Goal: Transaction & Acquisition: Obtain resource

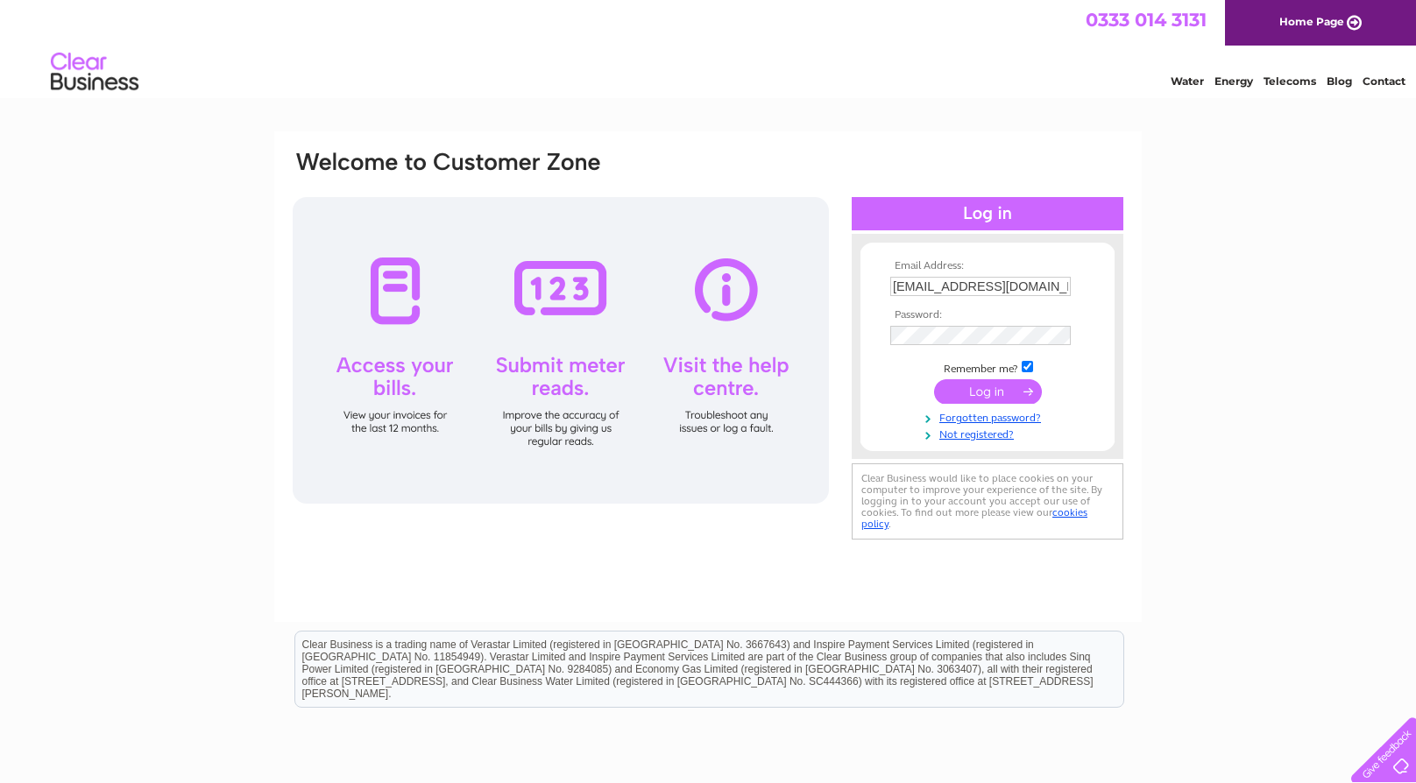
click at [1002, 386] on input "submit" at bounding box center [988, 391] width 108 height 25
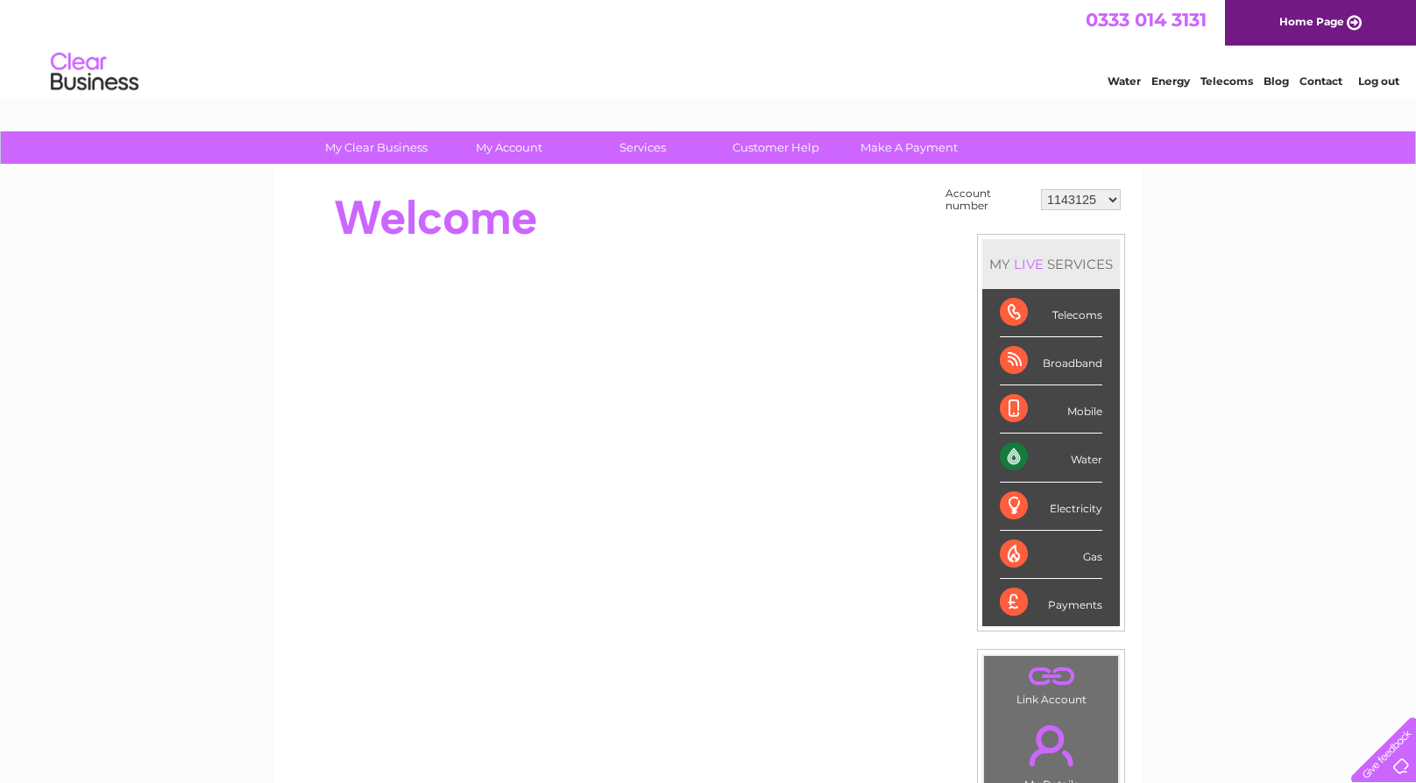
click at [1109, 202] on select "1143125 30305706" at bounding box center [1081, 199] width 80 height 21
select select "30305706"
click at [1041, 189] on select "1143125 30305706" at bounding box center [1081, 199] width 80 height 21
click at [1075, 604] on div "Payments" at bounding box center [1051, 602] width 103 height 47
click at [1006, 604] on div "Payments" at bounding box center [1051, 602] width 103 height 47
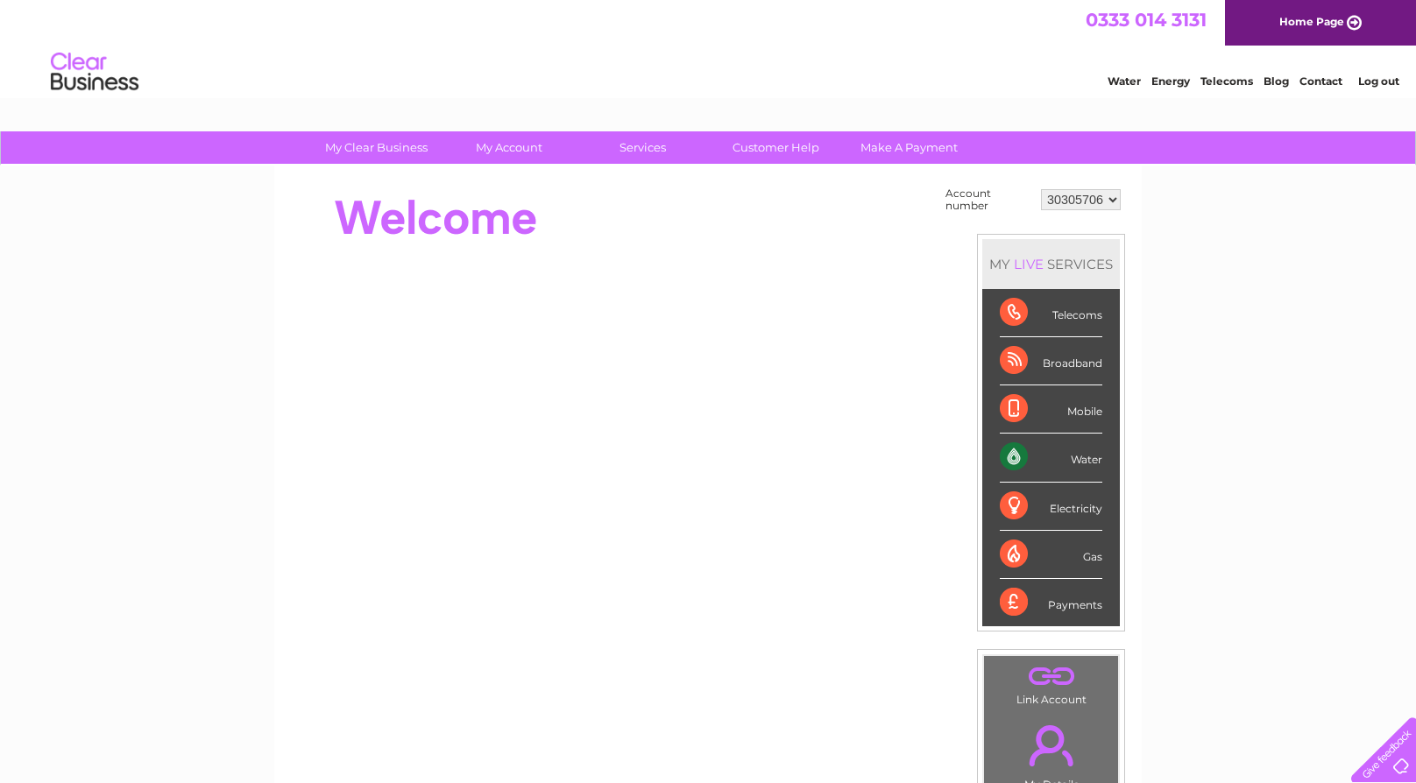
click at [1086, 603] on div "Payments" at bounding box center [1051, 602] width 103 height 47
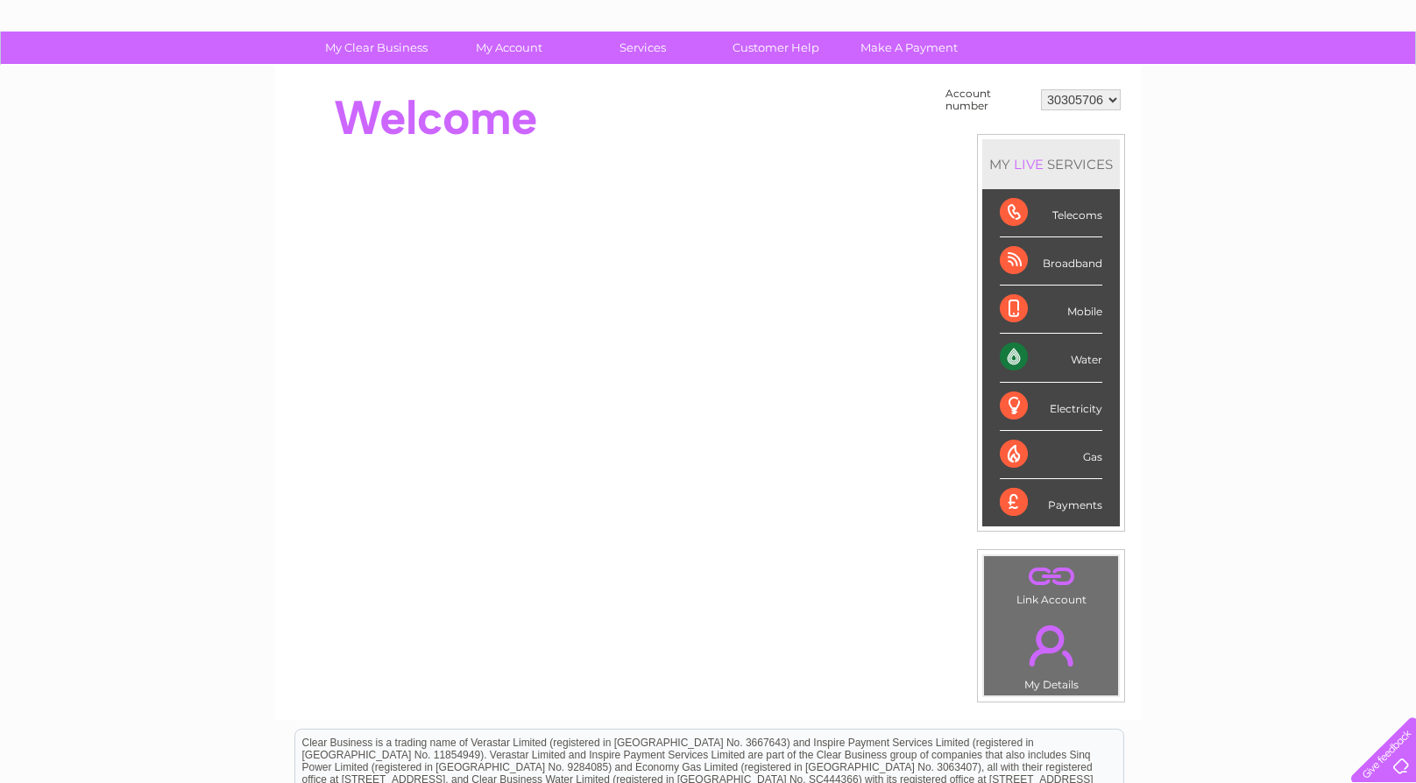
scroll to position [87, 0]
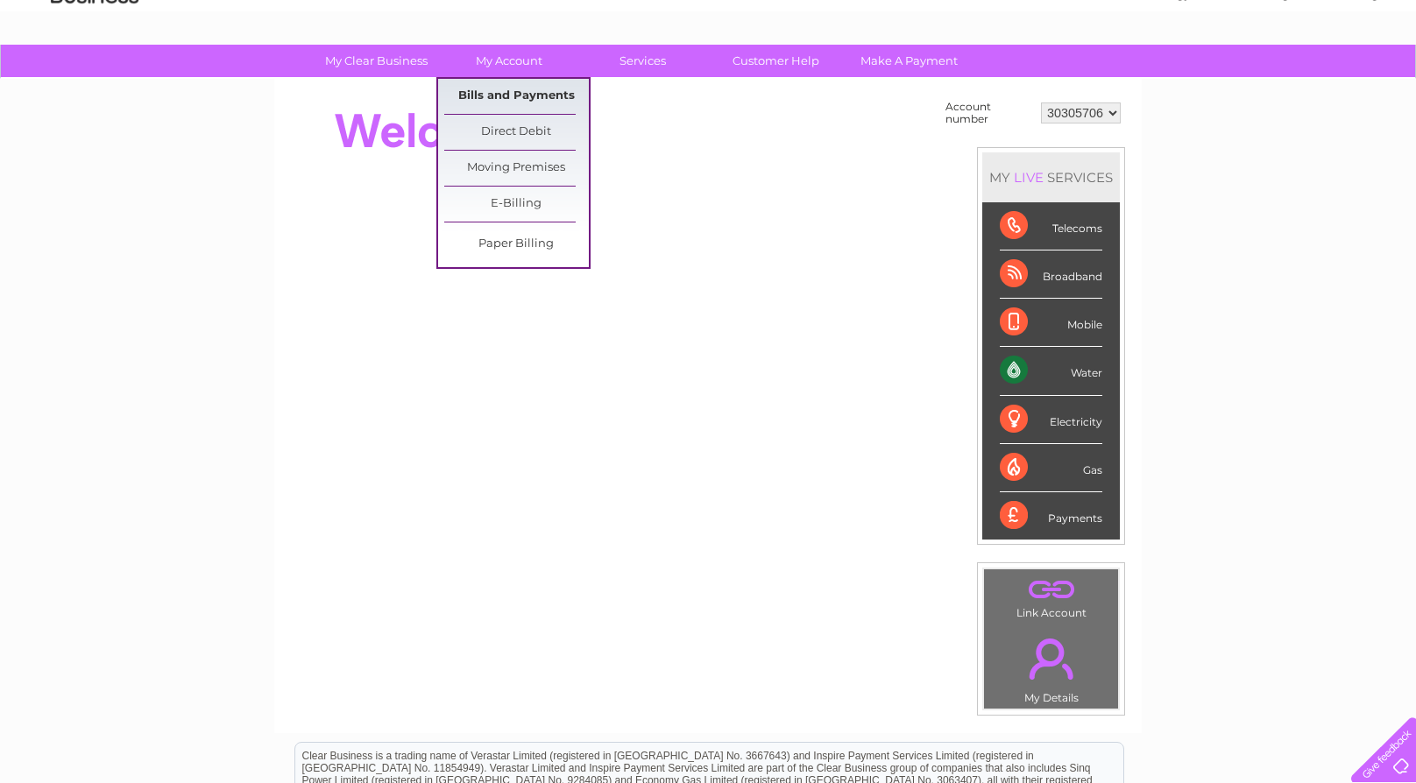
click at [515, 96] on link "Bills and Payments" at bounding box center [516, 96] width 145 height 35
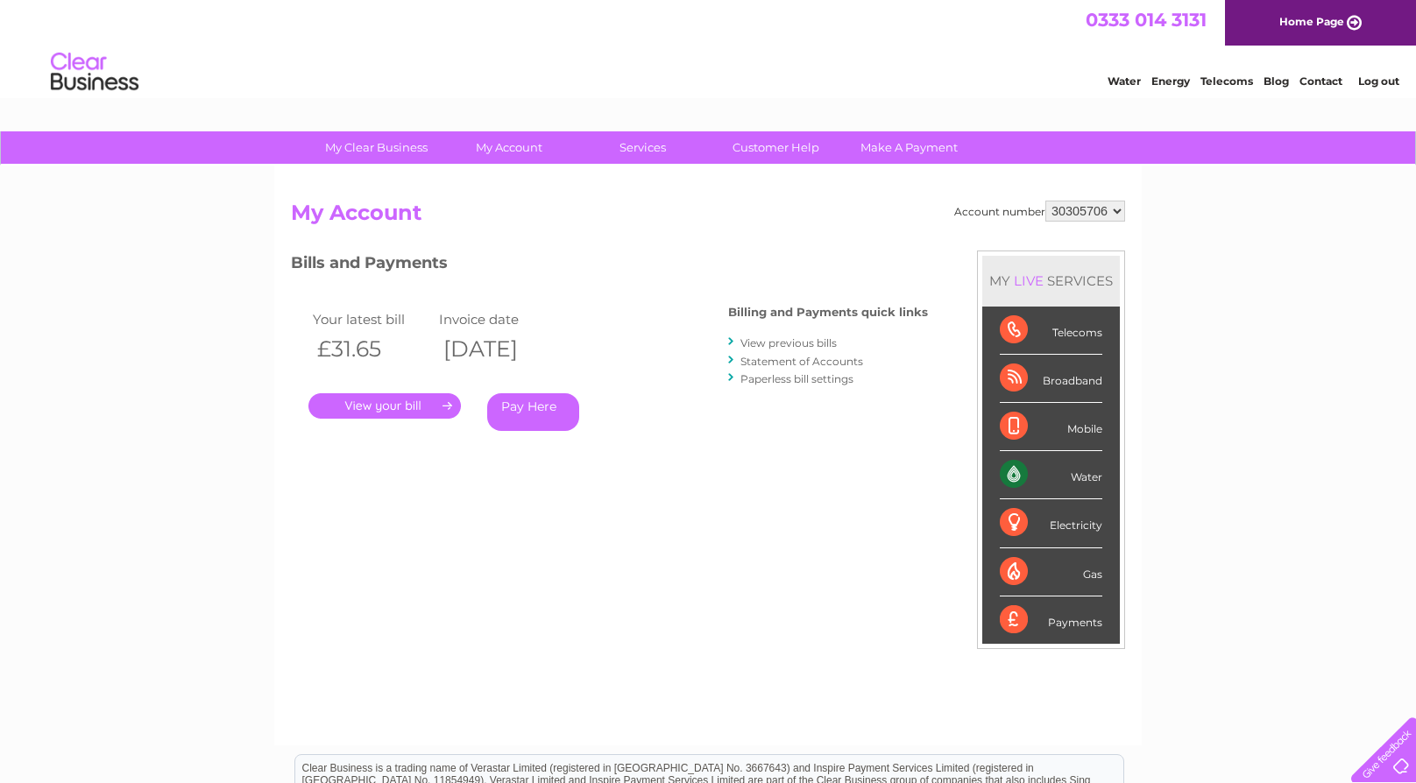
click at [389, 405] on link "." at bounding box center [384, 405] width 152 height 25
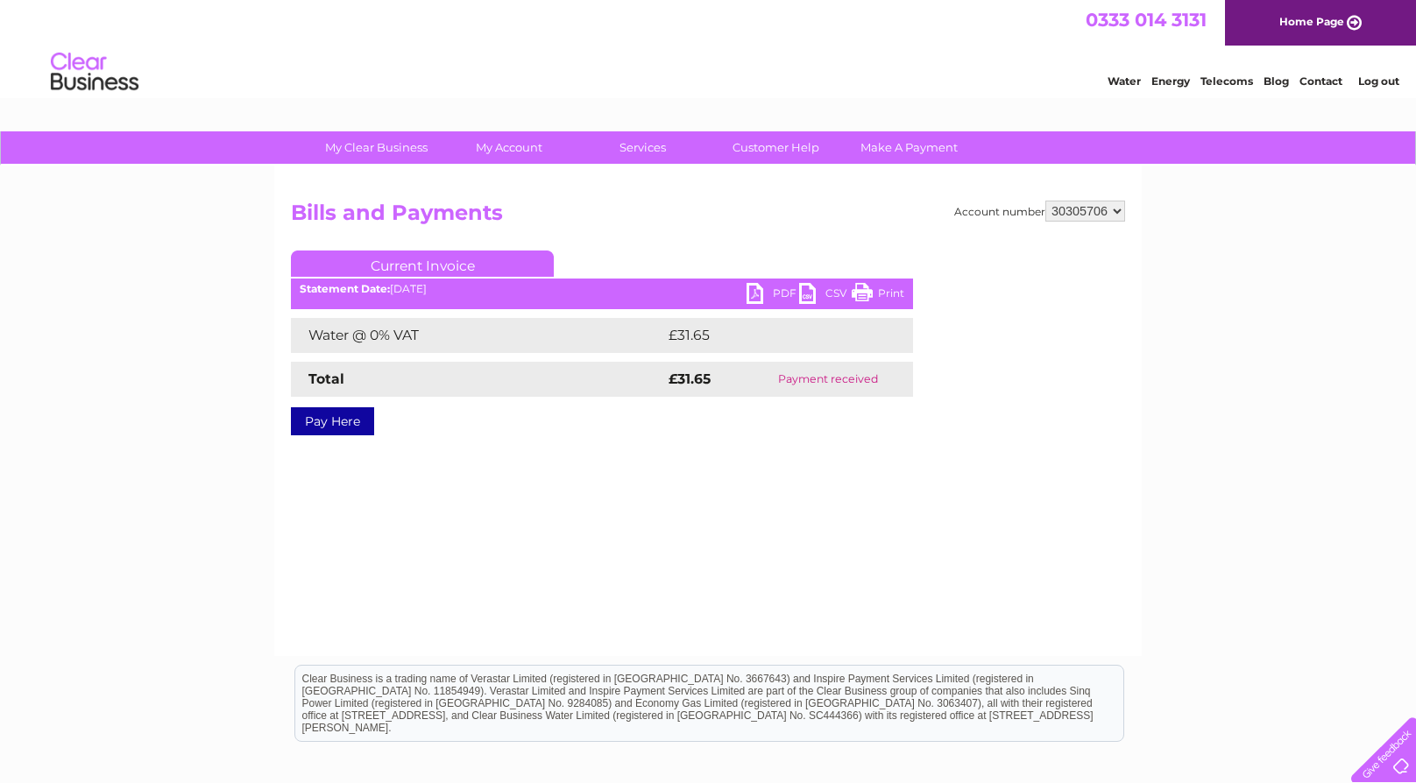
click at [750, 290] on link "PDF" at bounding box center [773, 295] width 53 height 25
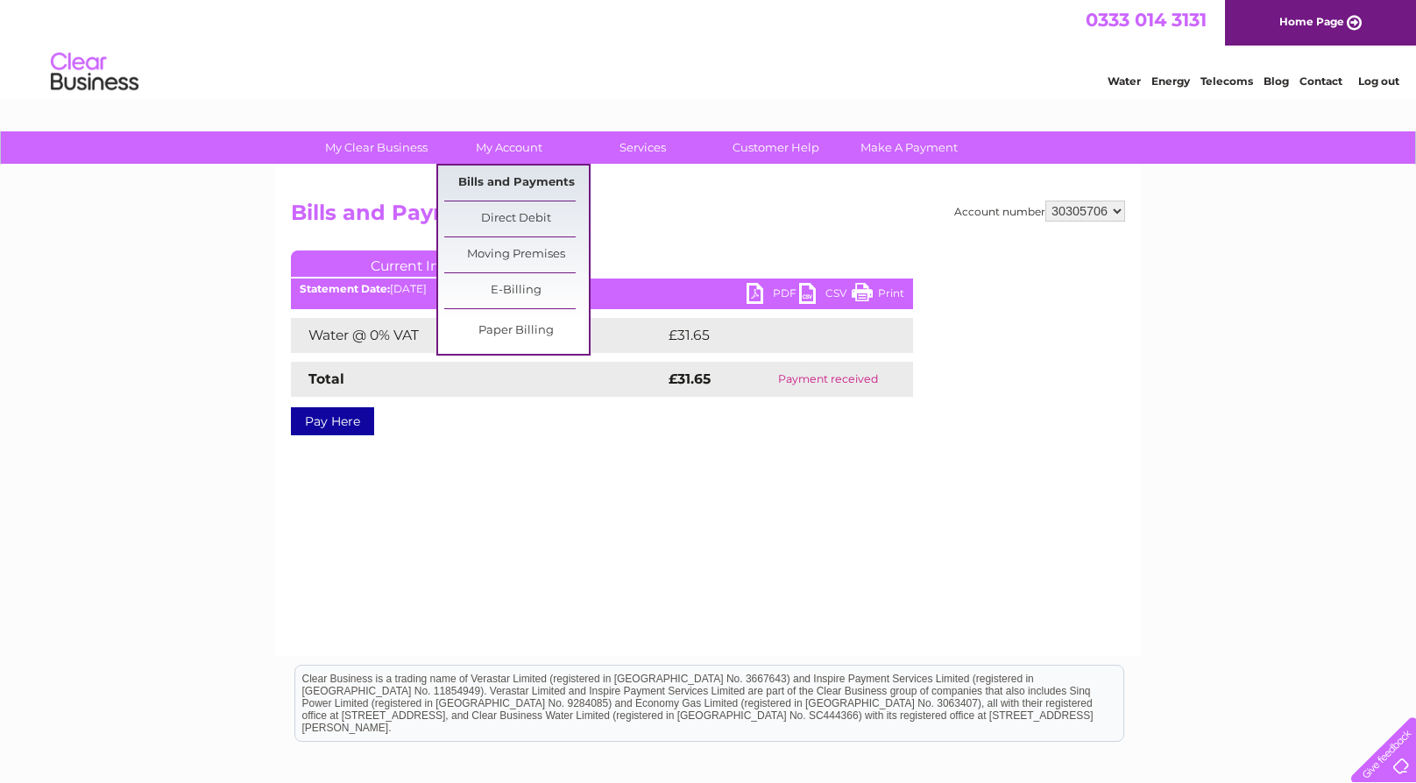
click at [514, 180] on link "Bills and Payments" at bounding box center [516, 183] width 145 height 35
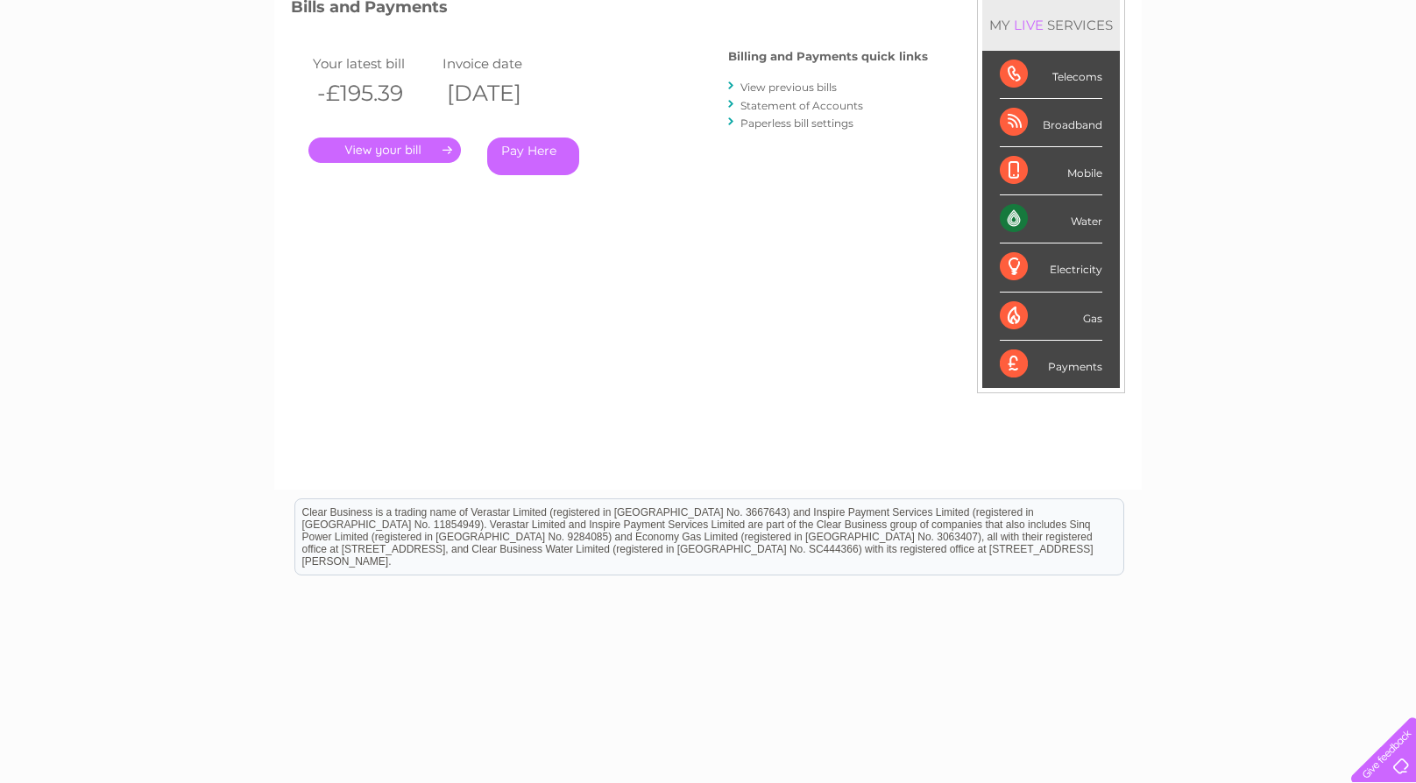
scroll to position [263, 0]
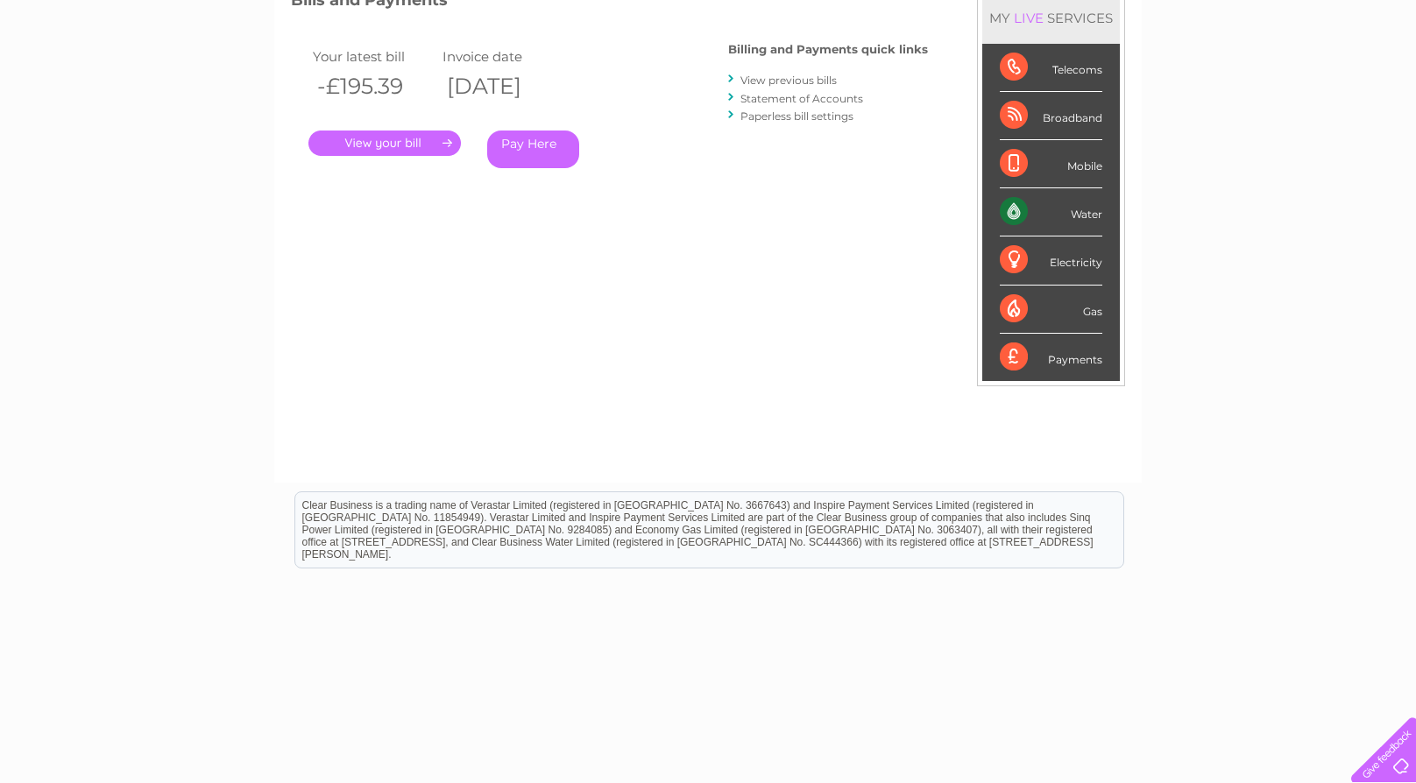
click at [769, 83] on link "View previous bills" at bounding box center [788, 80] width 96 height 13
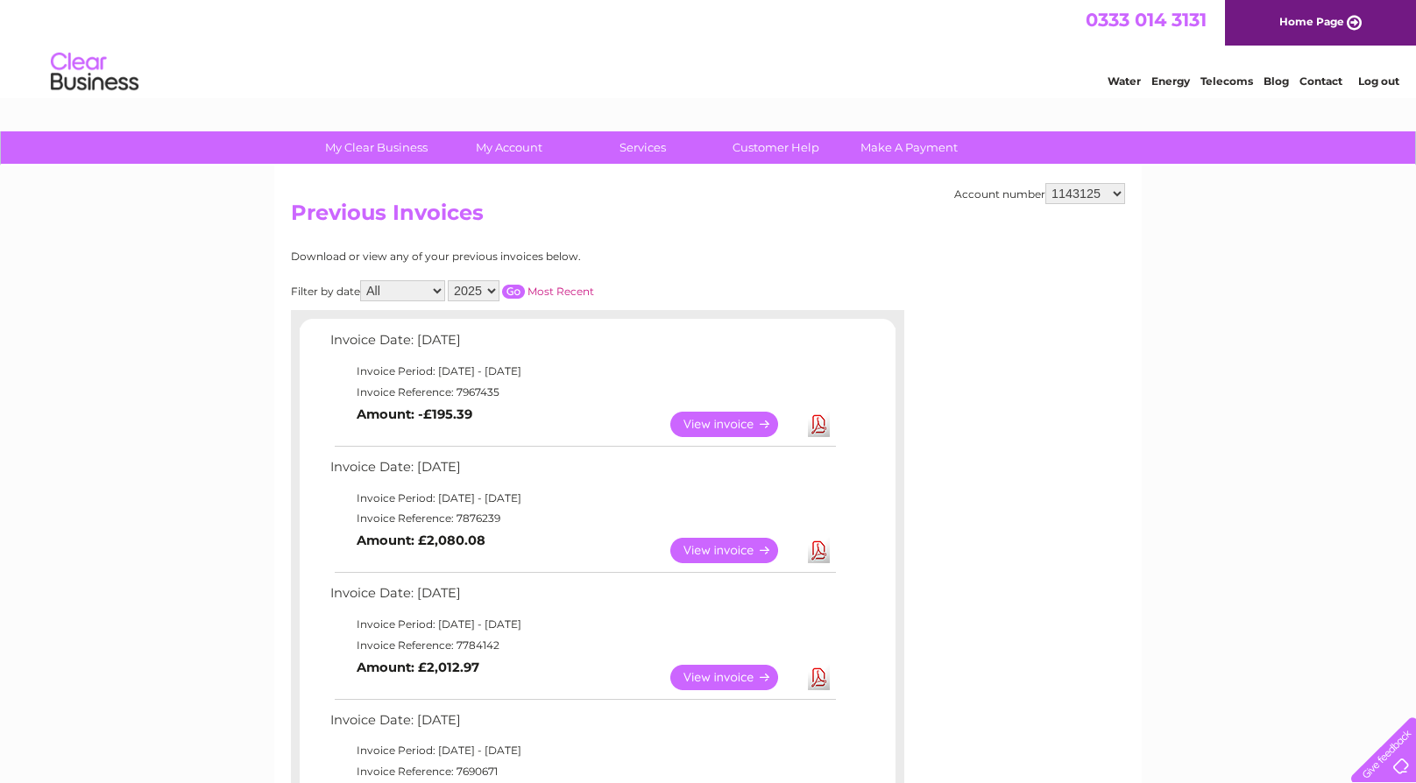
click at [711, 425] on link "View" at bounding box center [734, 424] width 129 height 25
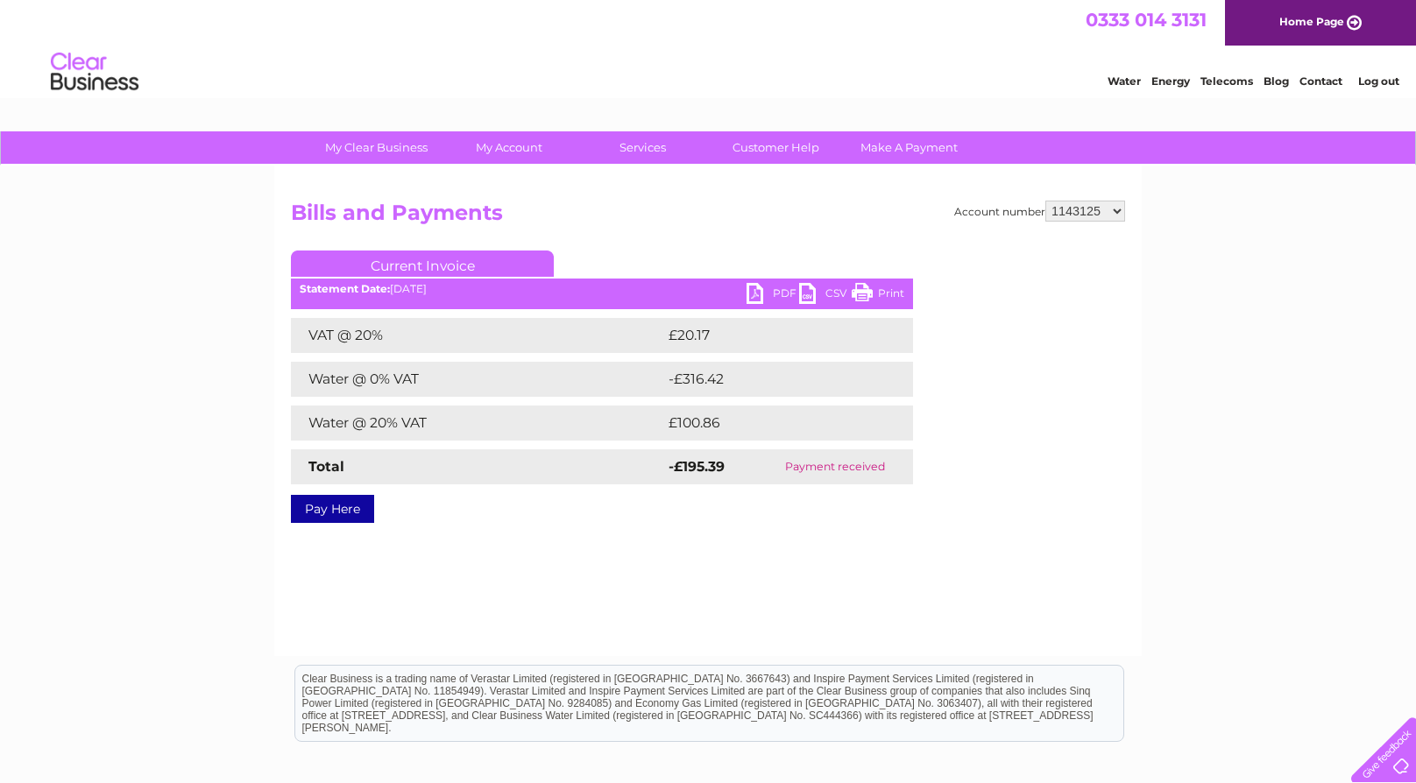
click at [775, 299] on link "PDF" at bounding box center [773, 295] width 53 height 25
click at [842, 251] on ul "Current Invoice" at bounding box center [602, 267] width 622 height 32
click at [768, 290] on link "PDF" at bounding box center [773, 295] width 53 height 25
